Goal: Task Accomplishment & Management: Manage account settings

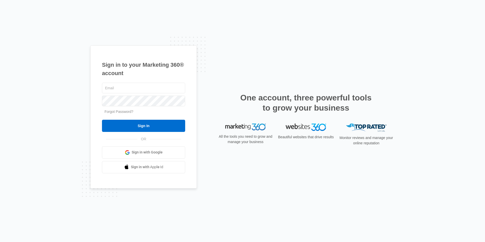
type input "[EMAIL_ADDRESS][DOMAIN_NAME]"
click at [144, 127] on input "Sign In" at bounding box center [143, 126] width 83 height 12
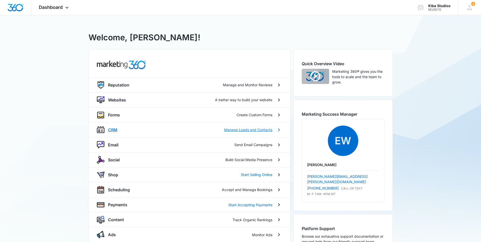
click at [113, 129] on p "CRM" at bounding box center [112, 130] width 9 height 6
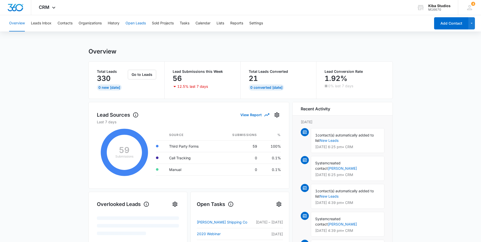
click at [131, 24] on button "Open Leads" at bounding box center [135, 23] width 20 height 16
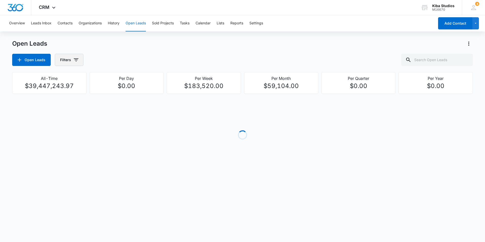
click at [78, 60] on icon "button" at bounding box center [76, 60] width 6 height 6
click at [114, 92] on icon "Show Assigned To filters" at bounding box center [115, 91] width 6 height 6
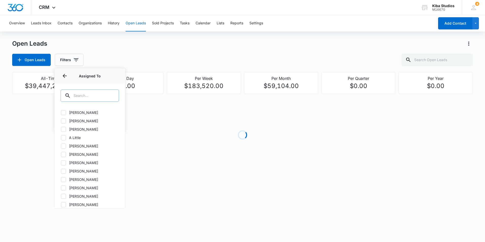
click at [102, 98] on input "text" at bounding box center [90, 95] width 58 height 12
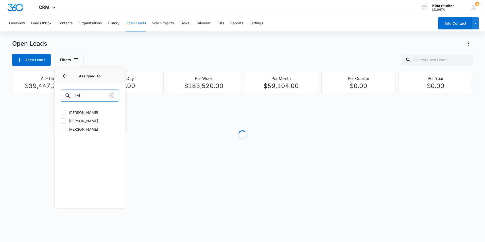
type input "olivi"
click at [63, 129] on icon at bounding box center [63, 129] width 3 height 2
click at [61, 129] on input "[PERSON_NAME]" at bounding box center [61, 129] width 0 height 0
checkbox input "true"
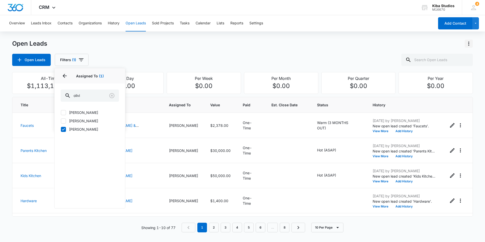
click at [469, 43] on icon "Actions" at bounding box center [468, 44] width 6 height 6
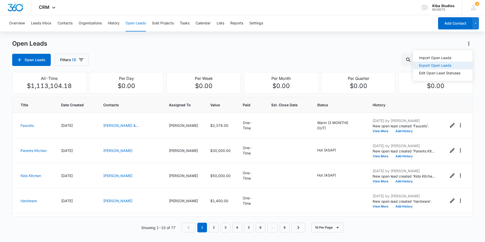
click at [461, 65] on button "Export Open Leads" at bounding box center [443, 66] width 60 height 8
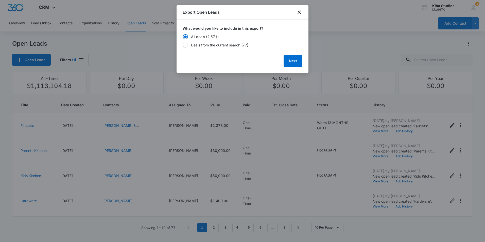
click at [233, 46] on div "Deals from the current search (77)" at bounding box center [219, 44] width 57 height 5
click at [183, 45] on input "Deals from the current search (77)" at bounding box center [182, 45] width 0 height 0
radio input "false"
radio input "true"
click at [288, 61] on button "Next" at bounding box center [292, 61] width 19 height 12
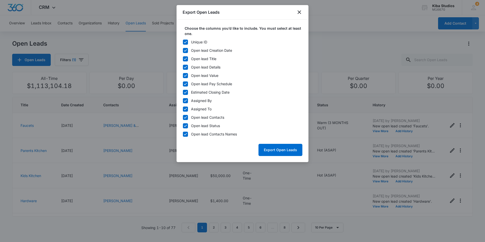
click at [186, 42] on icon at bounding box center [185, 42] width 5 height 5
click at [183, 42] on input "Unique ID" at bounding box center [182, 42] width 0 height 0
checkbox input "false"
click at [185, 100] on icon at bounding box center [185, 100] width 5 height 5
click at [183, 100] on input "Assigned By" at bounding box center [182, 100] width 0 height 0
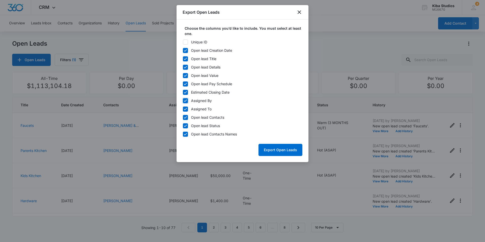
checkbox input "false"
click at [187, 108] on icon at bounding box center [185, 109] width 5 height 5
click at [183, 109] on input "Assigned To" at bounding box center [182, 109] width 0 height 0
checkbox input "false"
click at [183, 116] on icon at bounding box center [185, 117] width 5 height 5
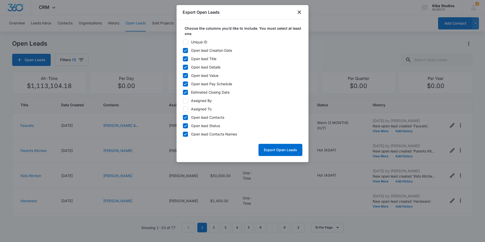
click at [183, 117] on input "Open lead Contacts" at bounding box center [182, 117] width 0 height 0
checkbox input "false"
click at [269, 152] on button "Export Open Leads" at bounding box center [280, 150] width 44 height 12
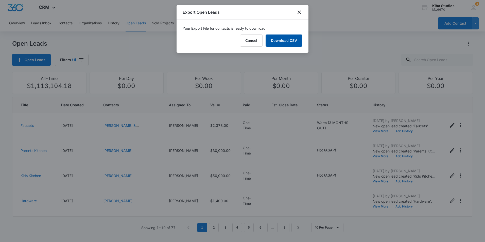
click at [281, 43] on link "Download CSV" at bounding box center [283, 40] width 37 height 12
click at [298, 14] on icon "close" at bounding box center [299, 12] width 6 height 6
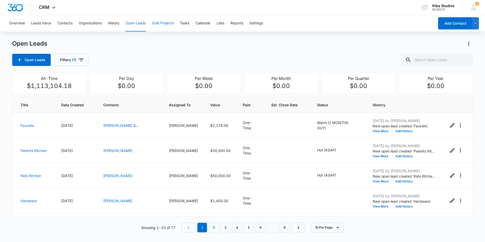
click at [161, 21] on button "Sold Projects" at bounding box center [163, 23] width 22 height 16
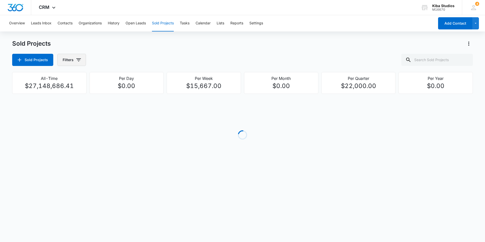
click at [76, 60] on icon "button" at bounding box center [78, 59] width 5 height 3
click at [116, 92] on icon "Show Assigned To filters" at bounding box center [117, 91] width 6 height 6
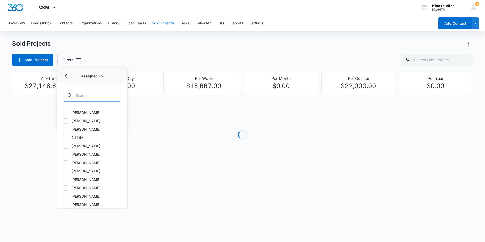
click at [105, 93] on input "text" at bounding box center [92, 95] width 58 height 12
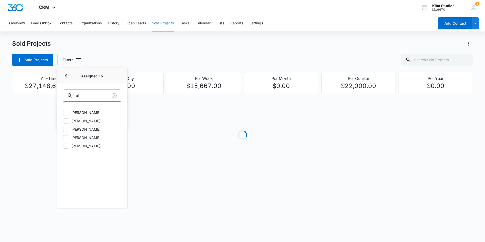
type input "oli"
click at [63, 148] on icon at bounding box center [65, 146] width 5 height 5
click at [63, 146] on input "[PERSON_NAME]" at bounding box center [63, 146] width 0 height 0
checkbox input "true"
click at [216, 51] on div "Sold Projects Sold Projects Filters (1) Assigned By Assigned To 1 Assigned To (…" at bounding box center [242, 53] width 460 height 26
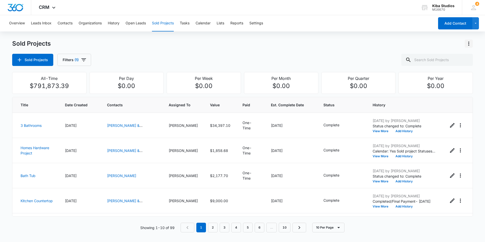
click at [467, 43] on icon "Actions" at bounding box center [468, 44] width 6 height 6
click at [457, 65] on div "Export Sold Projects" at bounding box center [438, 66] width 43 height 4
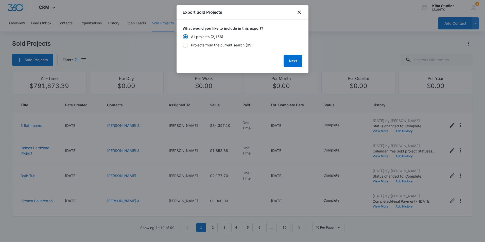
click at [207, 46] on div "Projects from the current search (99)" at bounding box center [222, 44] width 62 height 5
click at [183, 45] on input "Projects from the current search (99)" at bounding box center [182, 45] width 0 height 0
radio input "false"
radio input "true"
click at [294, 63] on button "Next" at bounding box center [292, 61] width 19 height 12
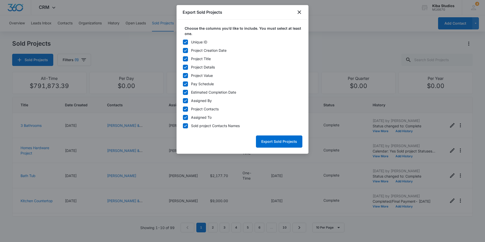
click at [187, 41] on icon at bounding box center [185, 42] width 5 height 5
click at [183, 42] on input "Unique ID" at bounding box center [182, 42] width 0 height 0
checkbox input "false"
click at [186, 102] on icon at bounding box center [185, 100] width 5 height 5
click at [183, 101] on input "Assigned By" at bounding box center [182, 100] width 0 height 0
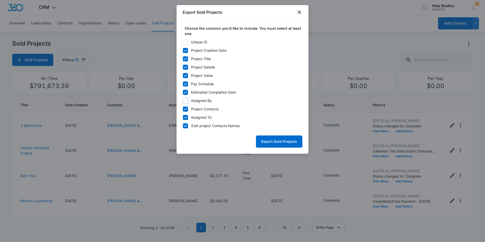
checkbox input "false"
click at [185, 109] on icon at bounding box center [185, 109] width 5 height 5
click at [183, 109] on input "Project Contacts" at bounding box center [182, 109] width 0 height 0
checkbox input "false"
click at [186, 116] on icon at bounding box center [185, 117] width 5 height 5
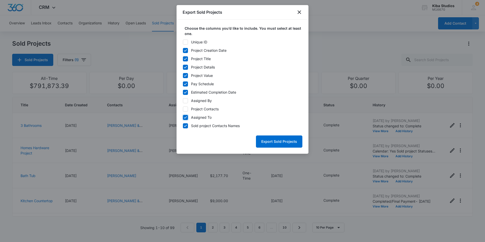
click at [183, 117] on input "Assigned To" at bounding box center [182, 117] width 0 height 0
checkbox input "false"
click at [276, 139] on button "Export Sold Projects" at bounding box center [279, 141] width 46 height 12
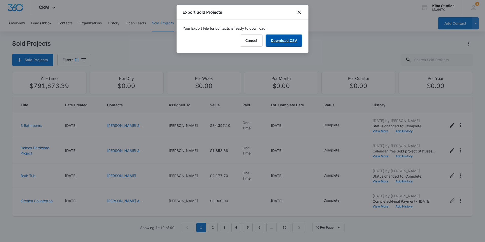
click at [281, 45] on link "Download CSV" at bounding box center [283, 40] width 37 height 12
click at [299, 12] on icon "close" at bounding box center [299, 12] width 4 height 4
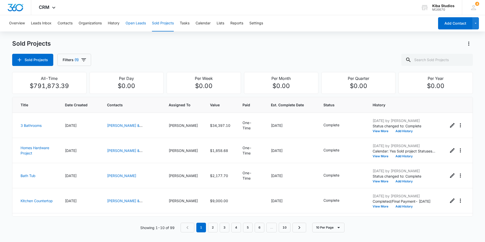
click at [137, 25] on button "Open Leads" at bounding box center [135, 23] width 20 height 16
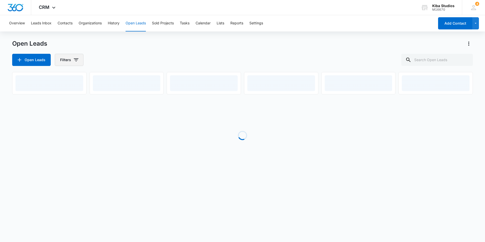
click at [75, 62] on icon "button" at bounding box center [76, 60] width 6 height 6
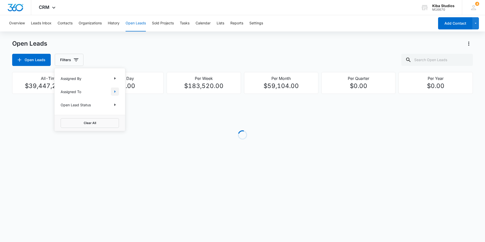
click at [112, 91] on icon "Show Assigned To filters" at bounding box center [115, 91] width 6 height 6
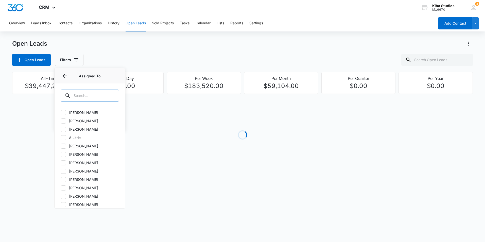
click at [92, 96] on input "text" at bounding box center [90, 95] width 58 height 12
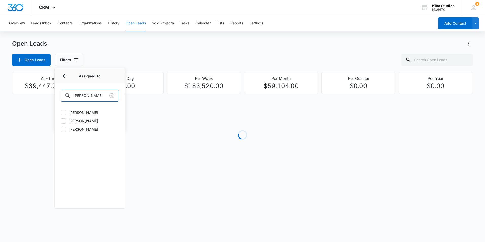
type input "[PERSON_NAME]"
click at [63, 130] on icon at bounding box center [63, 129] width 3 height 2
click at [61, 129] on input "[PERSON_NAME]" at bounding box center [61, 129] width 0 height 0
checkbox input "true"
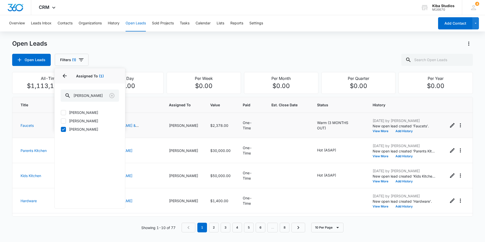
scroll to position [76, 0]
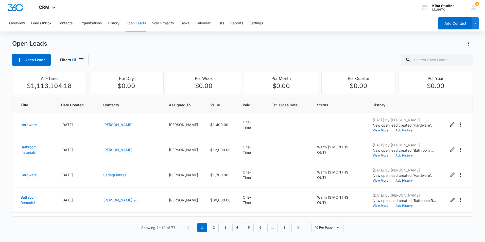
click at [254, 54] on div "Open Leads Filters (1)" at bounding box center [242, 60] width 460 height 12
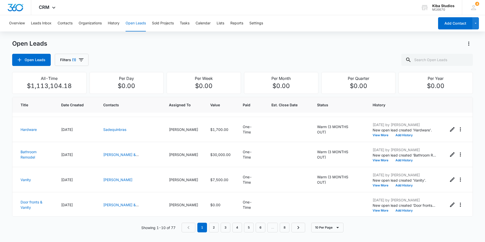
scroll to position [97, 0]
